Goal: Task Accomplishment & Management: Manage account settings

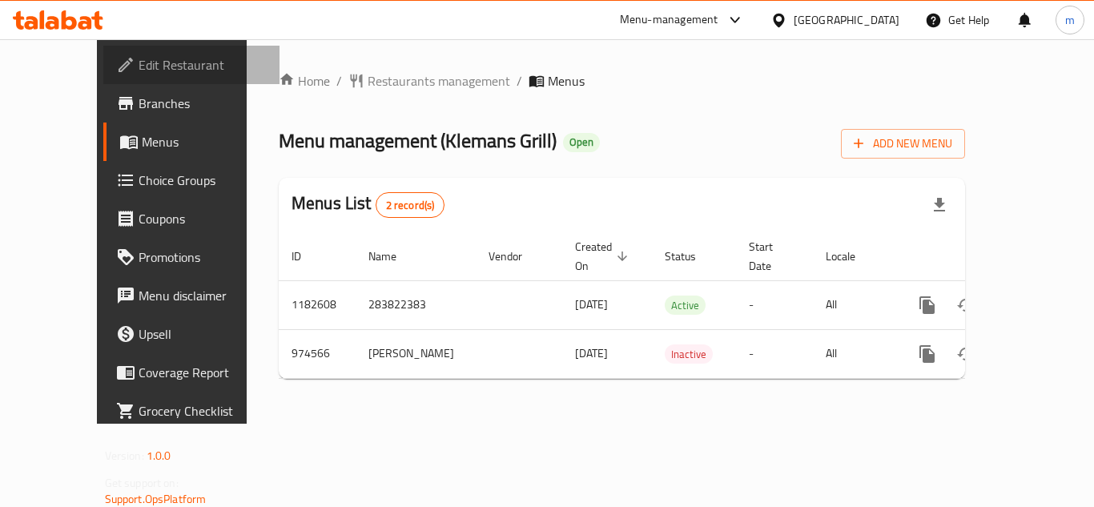
click at [139, 65] on span "Edit Restaurant" at bounding box center [203, 64] width 128 height 19
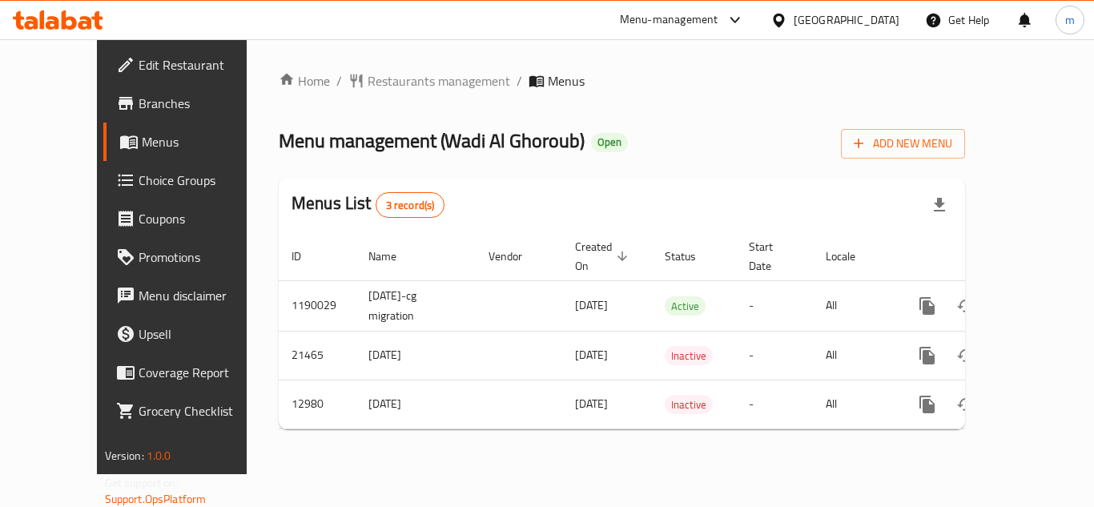
click at [139, 55] on span "Edit Restaurant" at bounding box center [203, 64] width 128 height 19
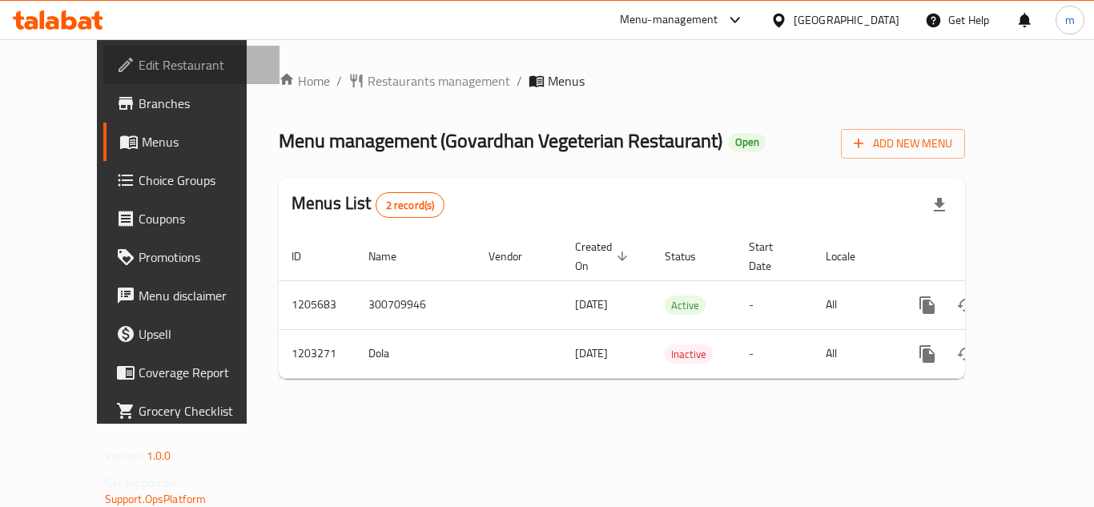
click at [139, 68] on span "Edit Restaurant" at bounding box center [203, 64] width 128 height 19
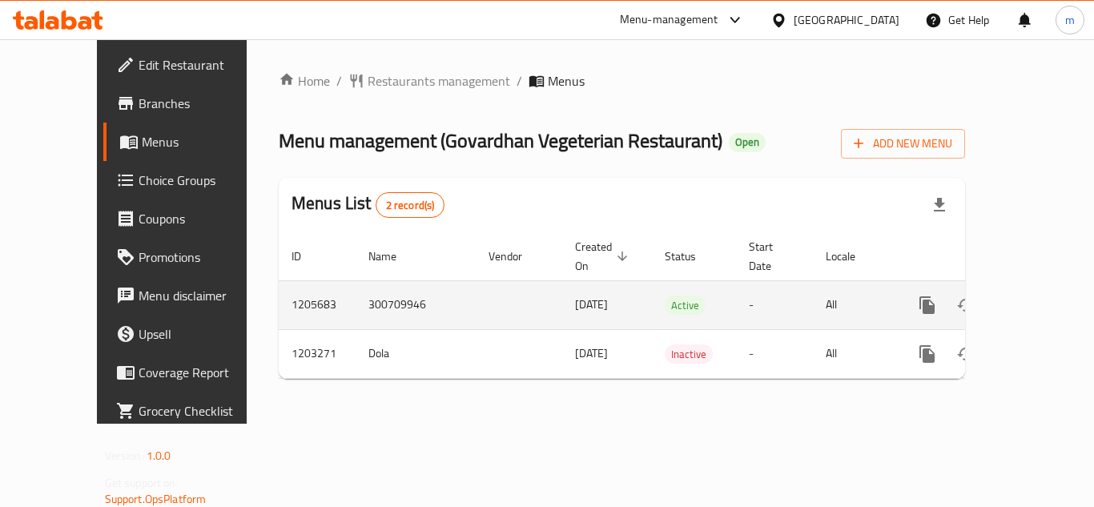
drag, startPoint x: 0, startPoint y: 0, endPoint x: 1033, endPoint y: 287, distance: 1072.4
click at [1033, 296] on icon "enhanced table" at bounding box center [1042, 305] width 19 height 19
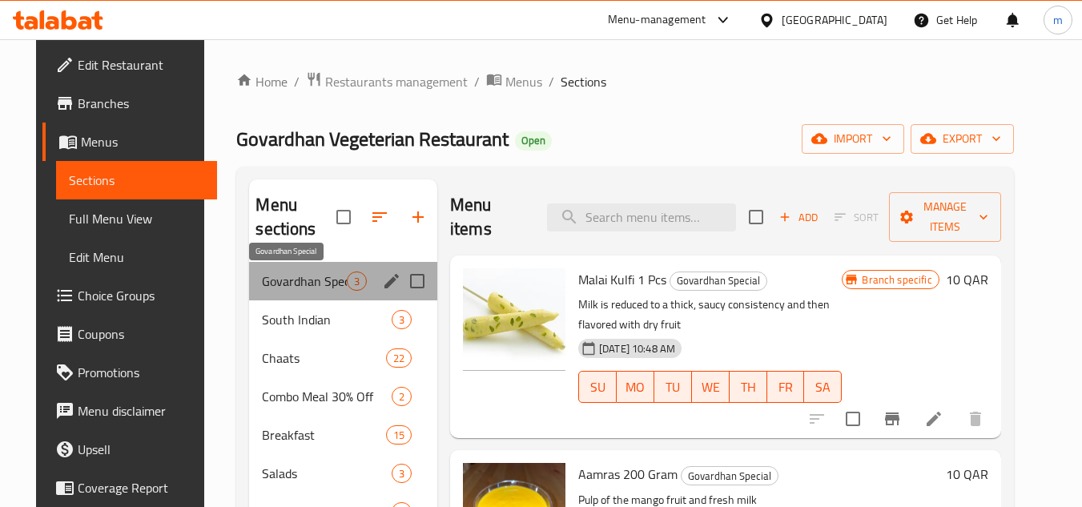
click at [266, 285] on span "Govardhan Special" at bounding box center [304, 281] width 84 height 19
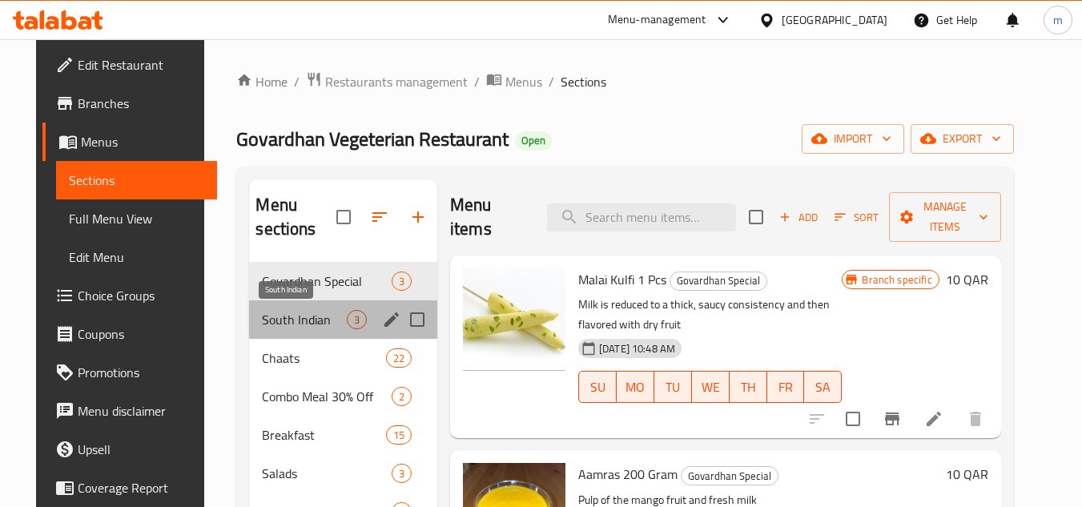
click at [299, 310] on span "South Indian" at bounding box center [304, 319] width 84 height 19
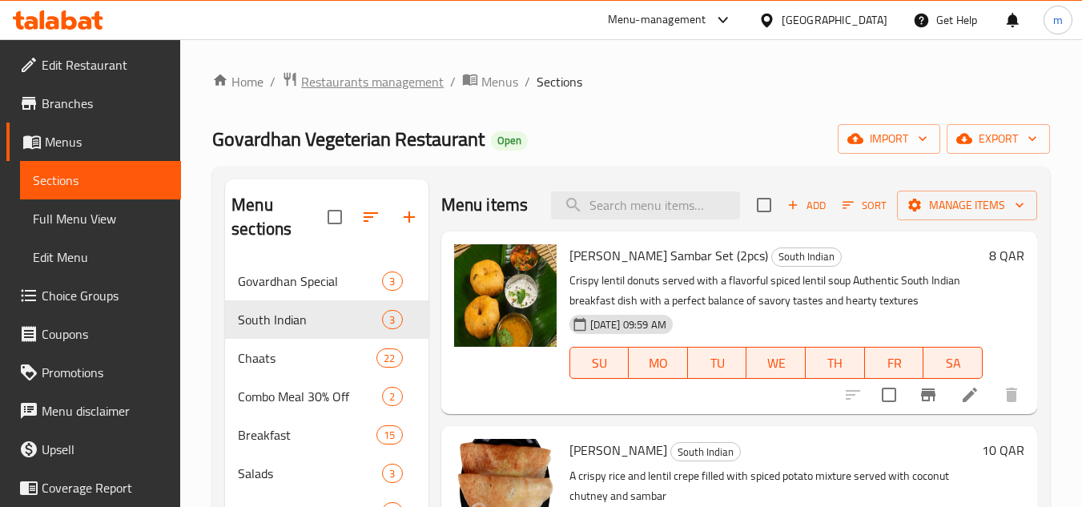
click at [390, 83] on span "Restaurants management" at bounding box center [372, 81] width 143 height 19
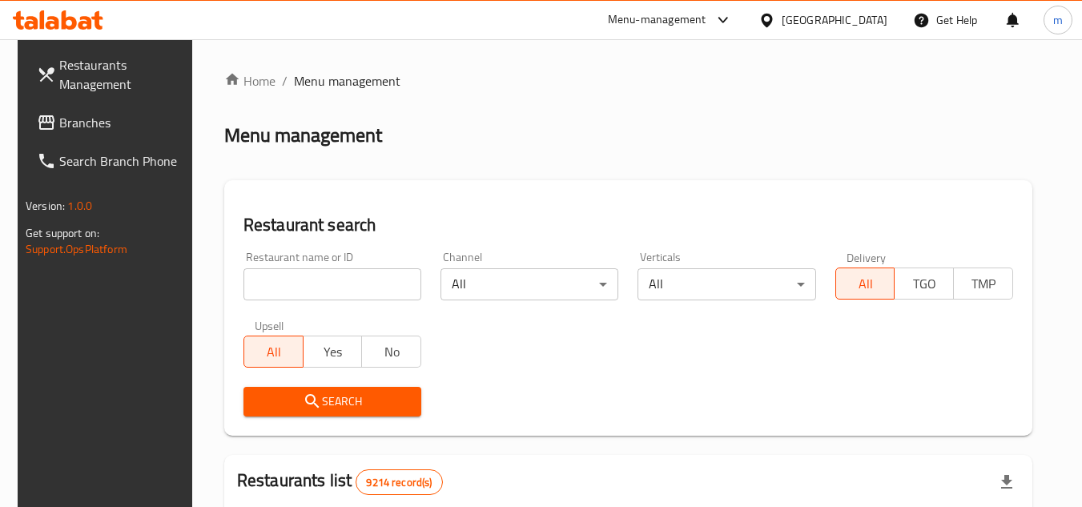
click at [775, 26] on icon at bounding box center [767, 20] width 17 height 17
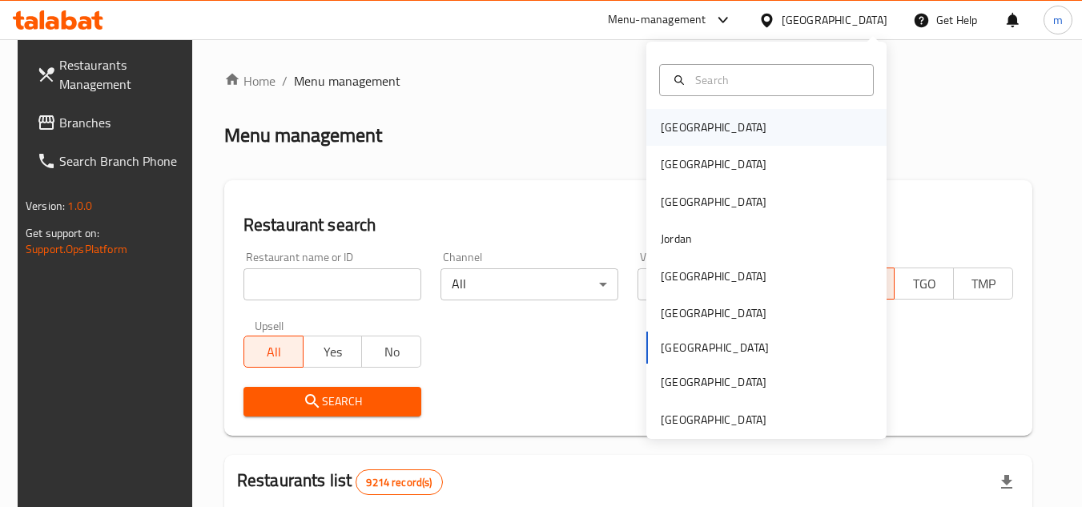
click at [699, 134] on div "Bahrain" at bounding box center [766, 127] width 240 height 37
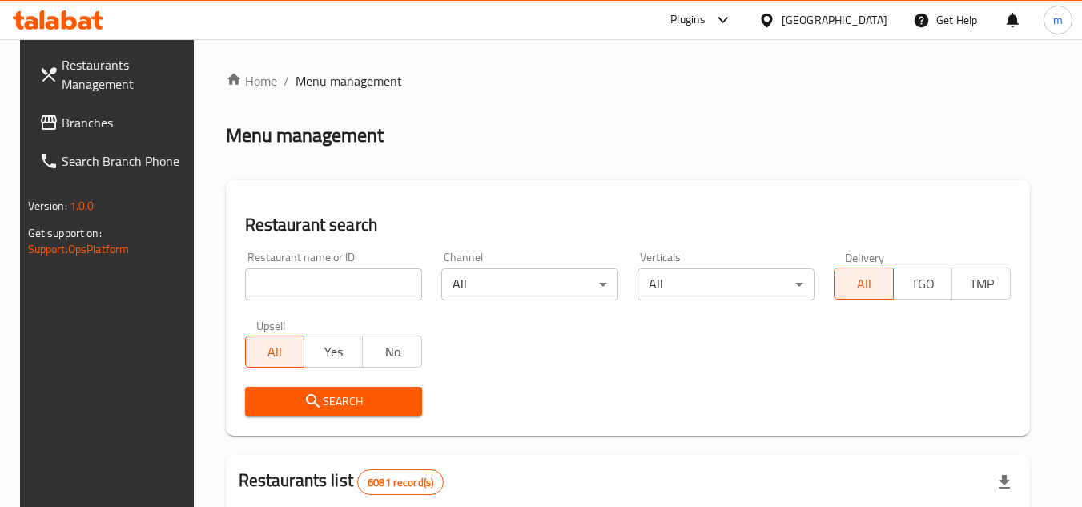
click at [66, 121] on span "Branches" at bounding box center [125, 122] width 127 height 19
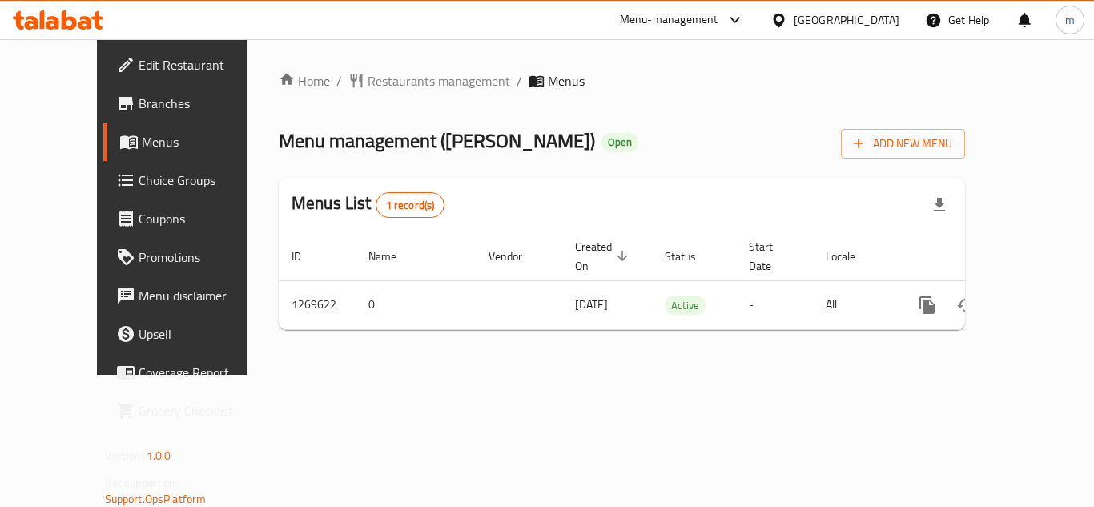
click at [139, 74] on span "Edit Restaurant" at bounding box center [203, 64] width 128 height 19
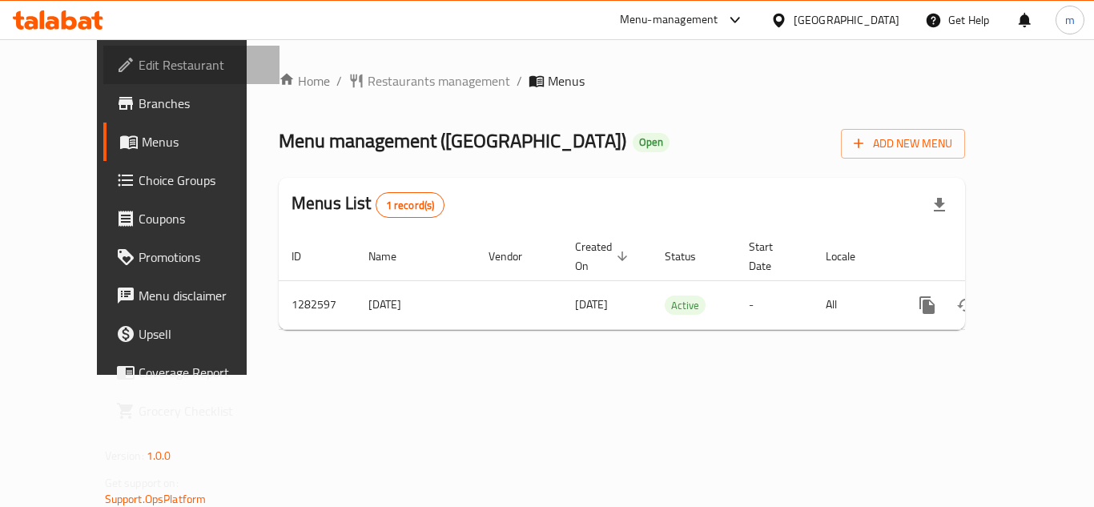
click at [139, 66] on span "Edit Restaurant" at bounding box center [203, 64] width 128 height 19
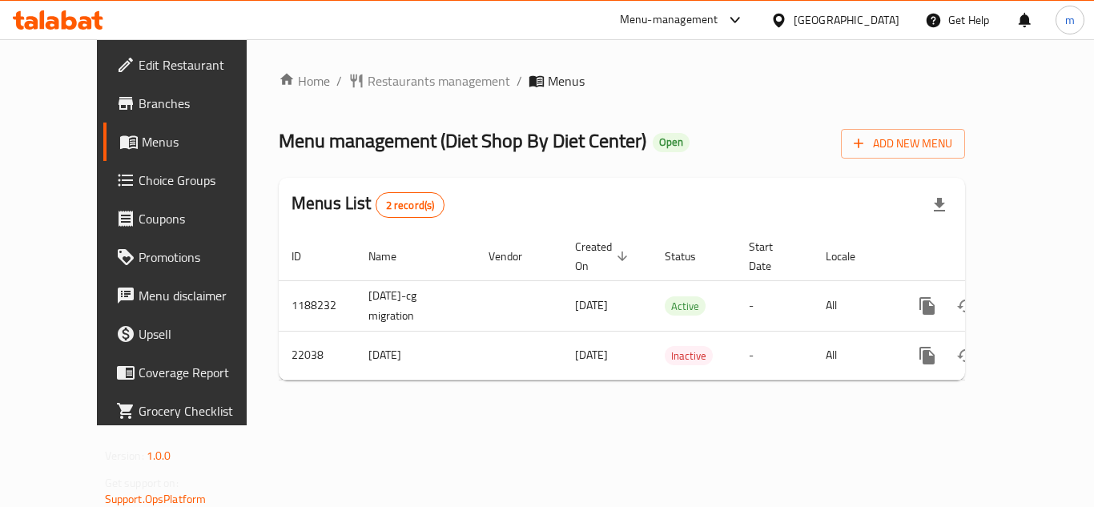
click at [139, 55] on span "Edit Restaurant" at bounding box center [203, 64] width 128 height 19
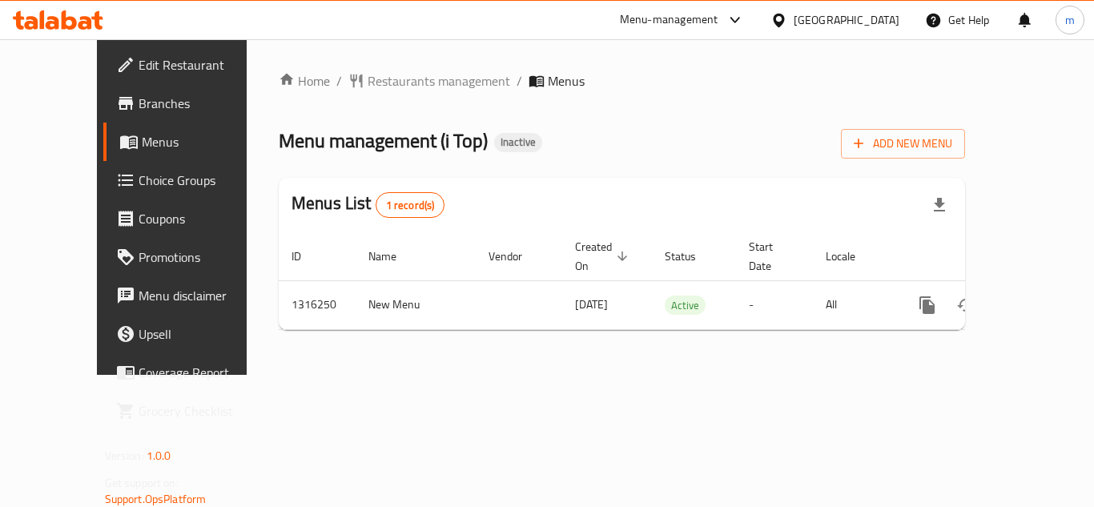
click at [139, 63] on span "Edit Restaurant" at bounding box center [203, 64] width 128 height 19
